Goal: Find specific page/section: Find specific page/section

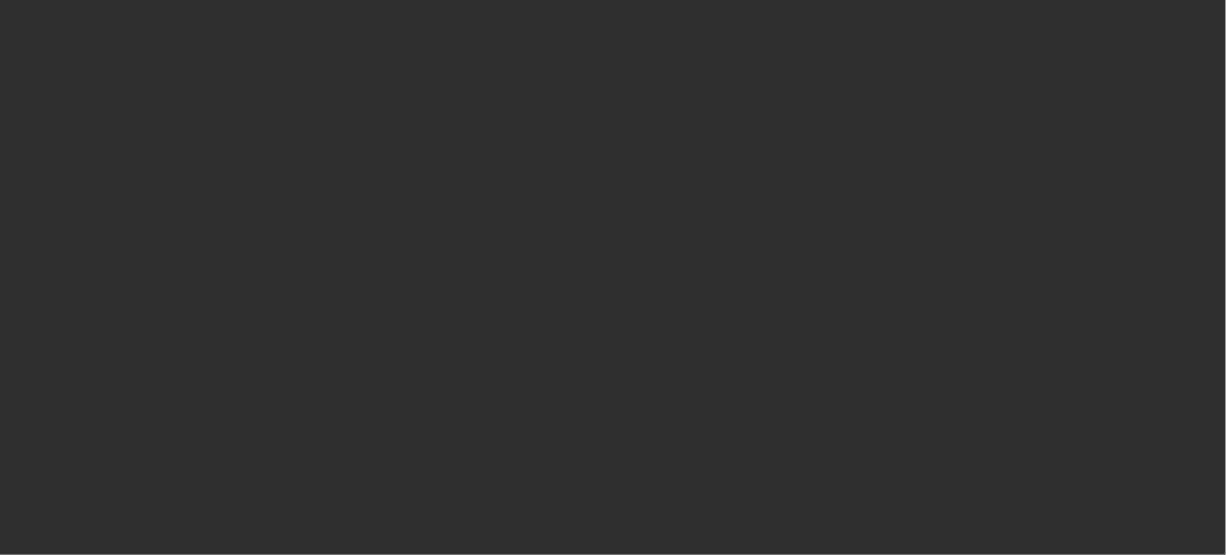
select select "10"
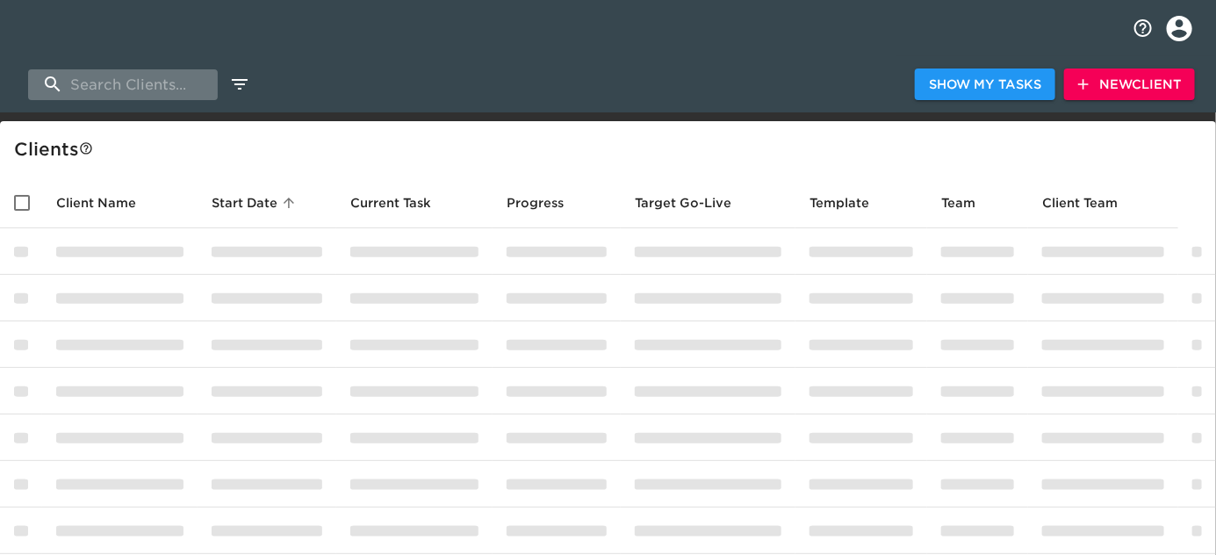
click at [119, 83] on input "search" at bounding box center [123, 84] width 190 height 31
paste input "Mercedes Benz of [GEOGRAPHIC_DATA]"
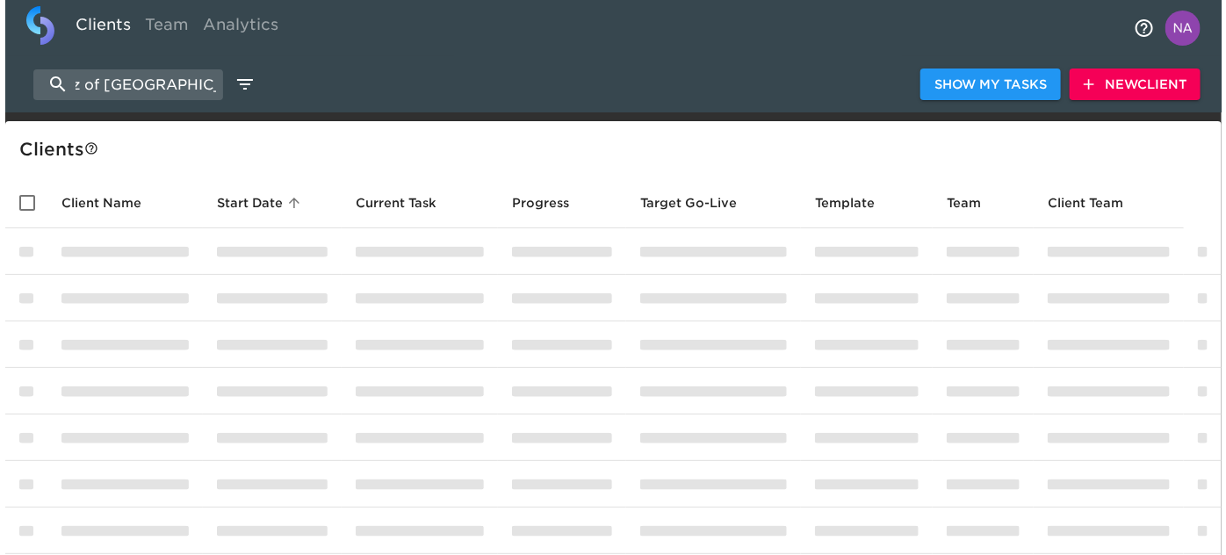
scroll to position [0, 103]
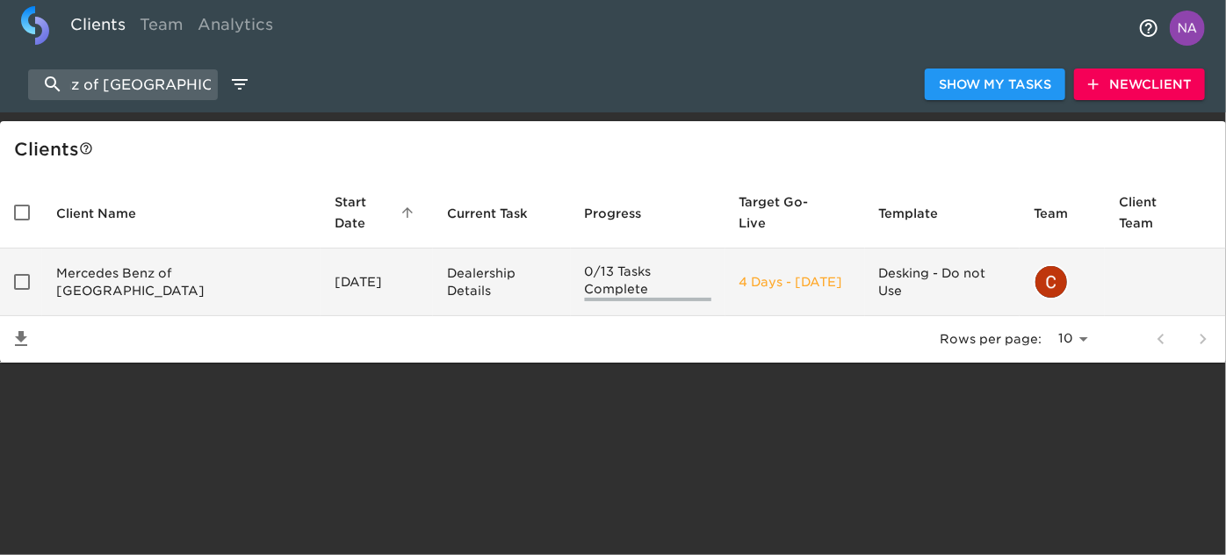
type input "Mercedes Benz of [GEOGRAPHIC_DATA]"
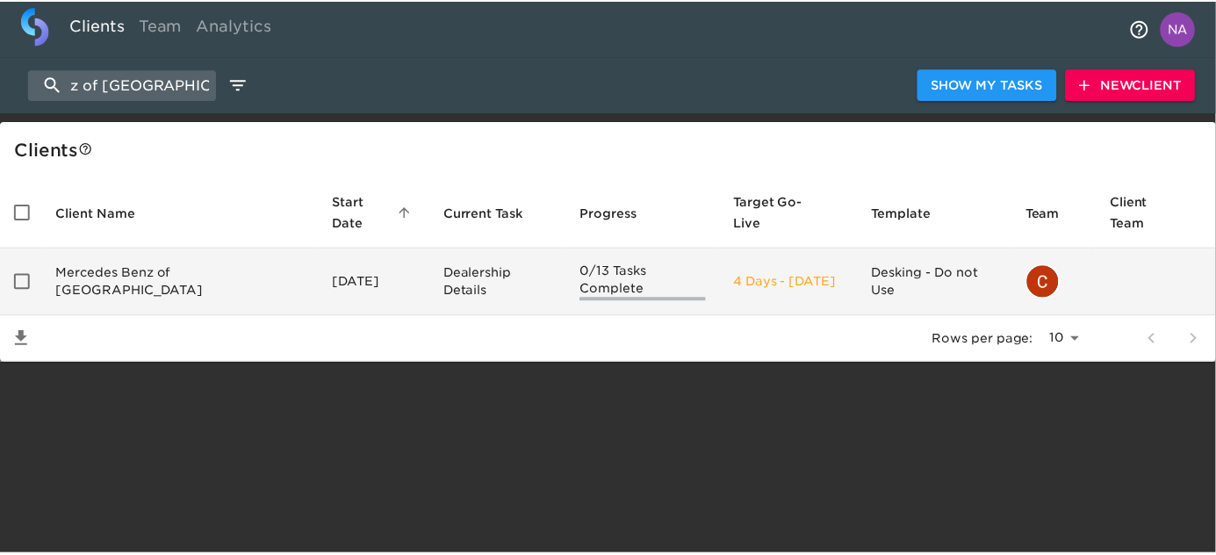
scroll to position [0, 0]
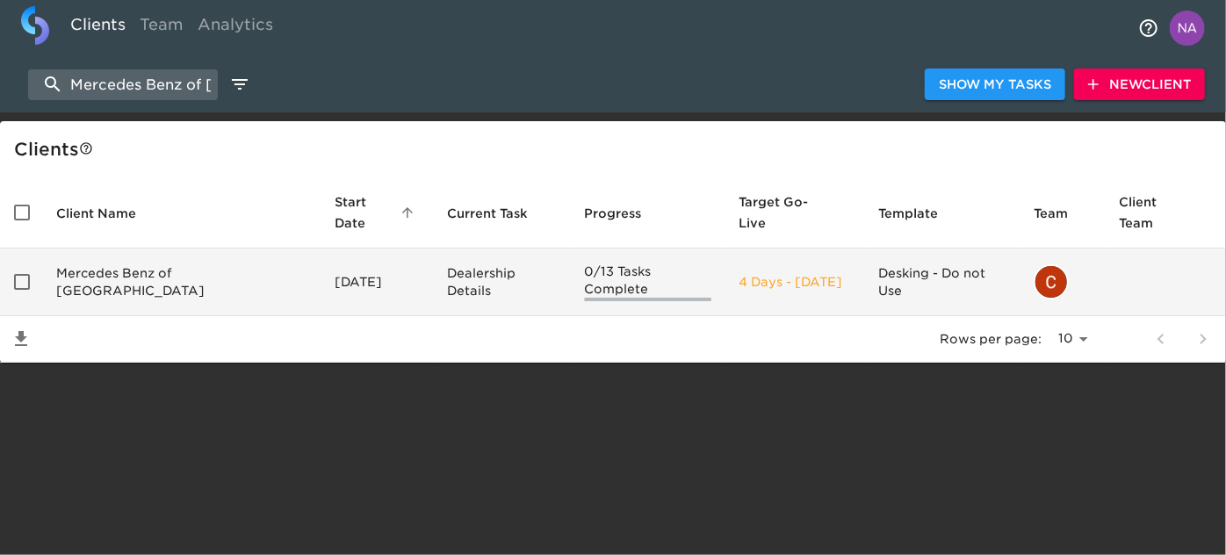
click at [119, 287] on td "Mercedes Benz of [GEOGRAPHIC_DATA]" at bounding box center [181, 283] width 278 height 68
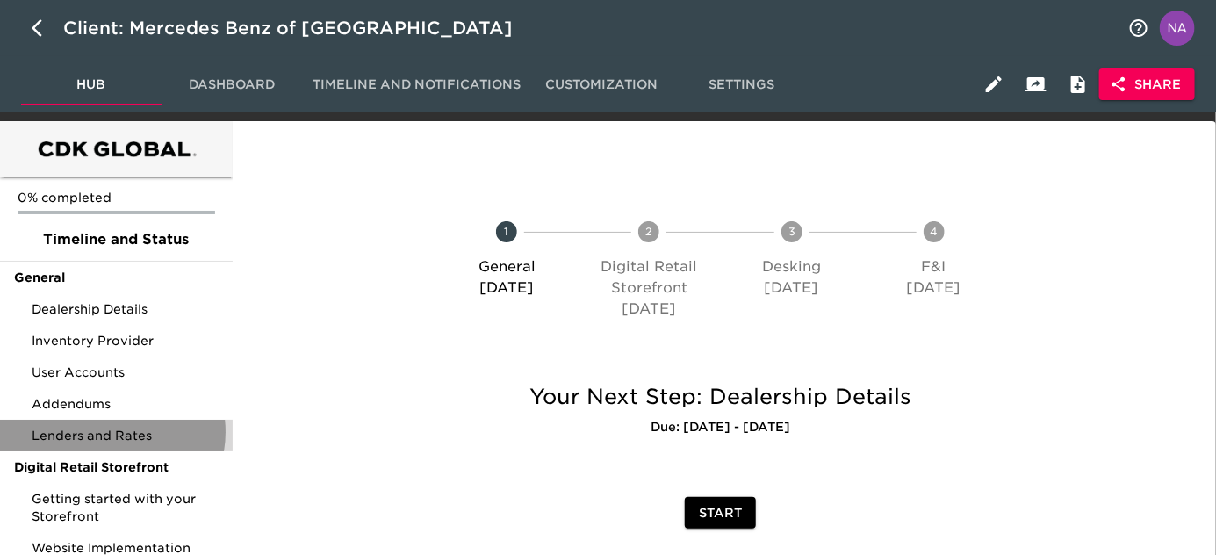
click at [107, 432] on span "Lenders and Rates" at bounding box center [125, 436] width 187 height 18
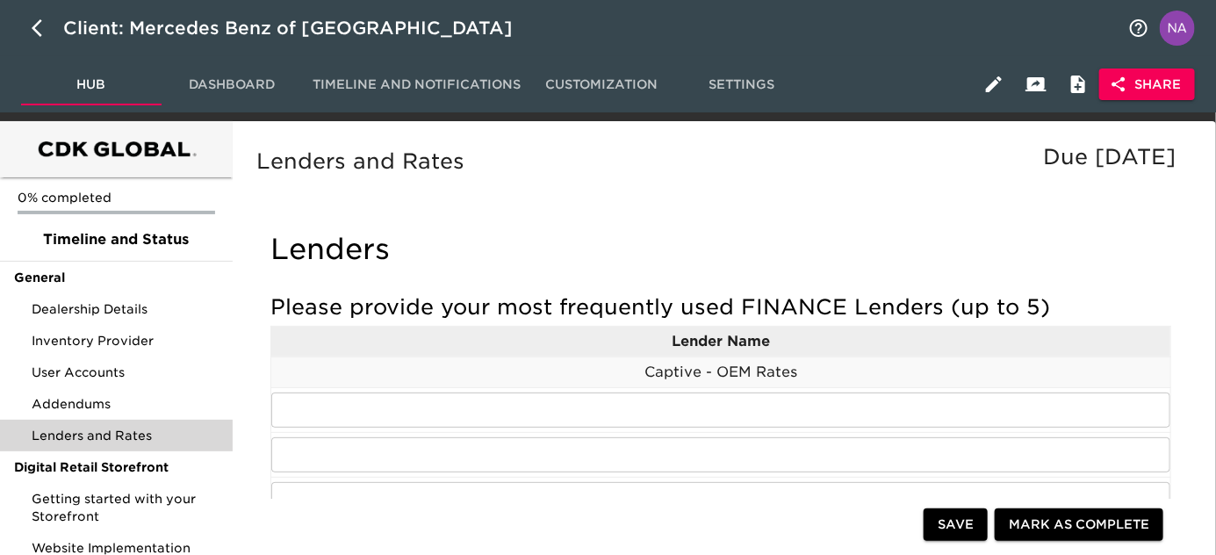
click at [503, 242] on h4 "Lenders" at bounding box center [720, 249] width 900 height 35
click at [42, 32] on icon "button" at bounding box center [42, 28] width 21 height 21
select select "10"
